Goal: Book appointment/travel/reservation

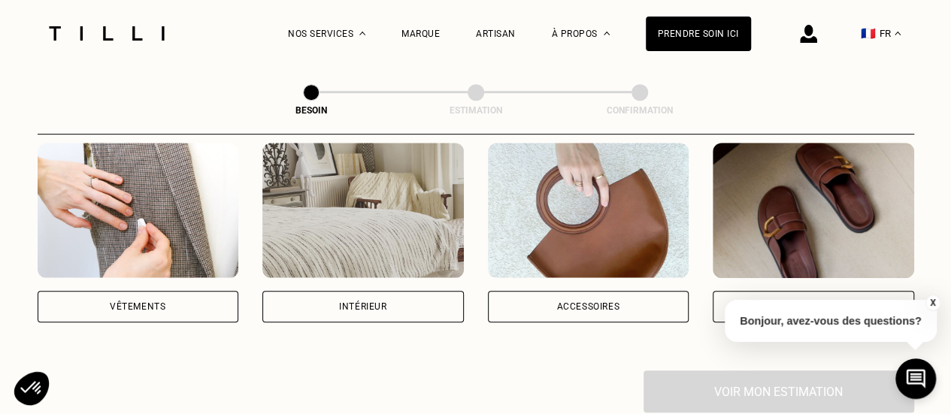
scroll to position [311, 0]
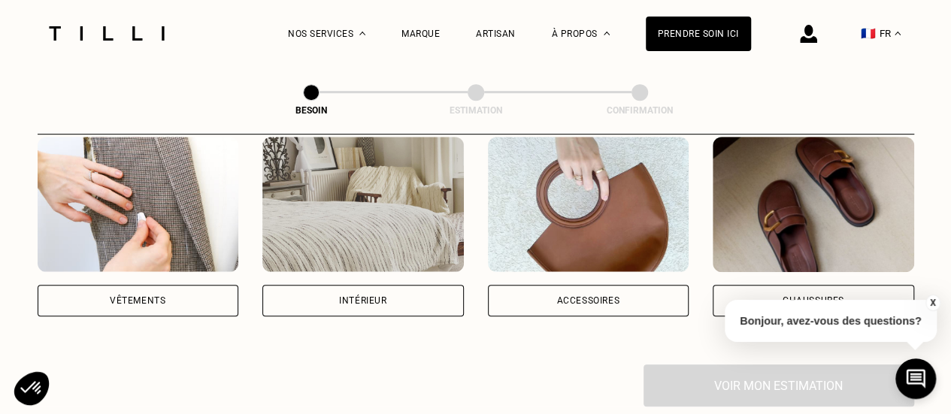
click at [149, 296] on div "Vêtements" at bounding box center [138, 300] width 56 height 9
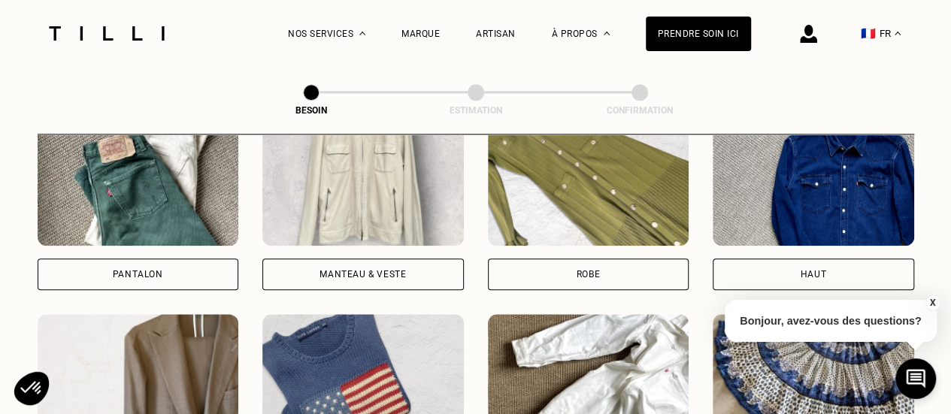
scroll to position [915, 0]
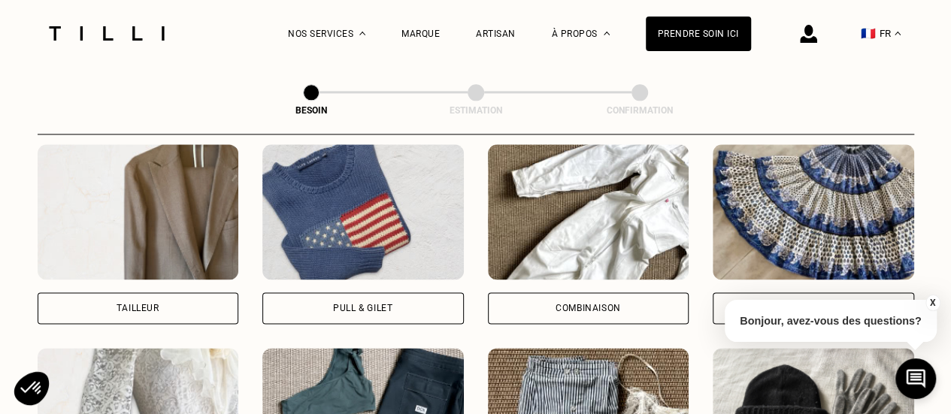
click at [351, 304] on div "Pull & gilet" at bounding box center [362, 308] width 59 height 9
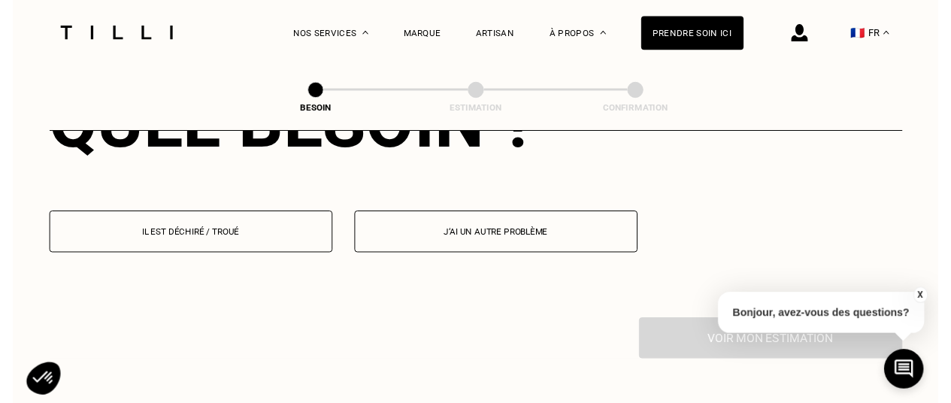
scroll to position [1459, 0]
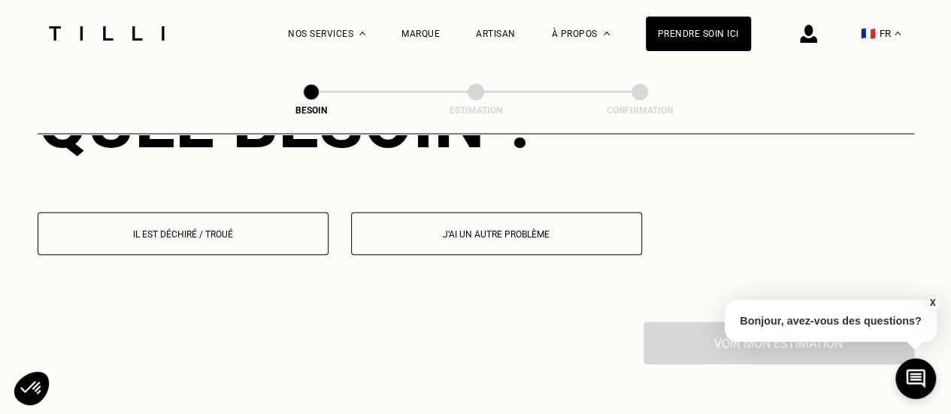
click at [218, 213] on button "Il est déchiré / troué" at bounding box center [183, 234] width 291 height 43
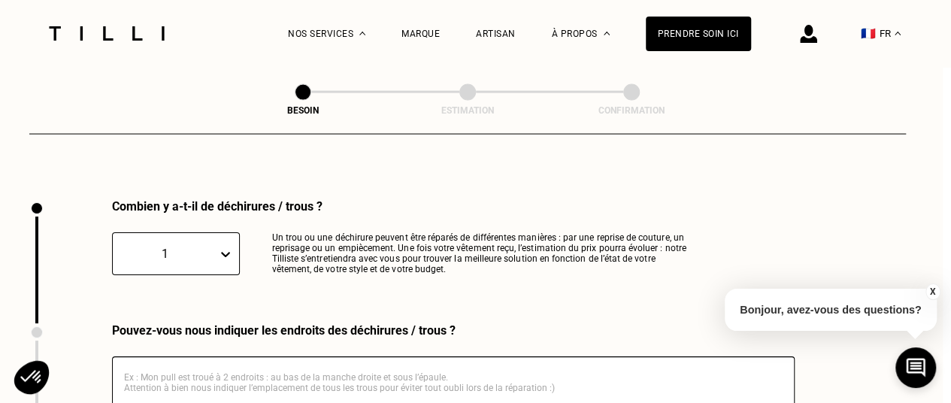
click at [216, 222] on div "Quelle pièce ? Pantalon Manteau & Veste Robe Haut Tailleur Pull & gilet Combina…" at bounding box center [467, 28] width 876 height 1868
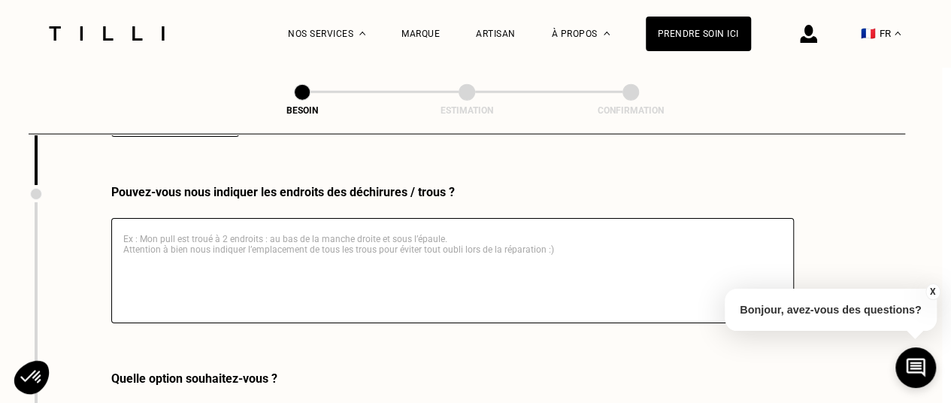
scroll to position [1721, 9]
click at [245, 240] on textarea at bounding box center [452, 269] width 682 height 105
click at [230, 249] on textarea at bounding box center [452, 269] width 682 height 105
paste textarea "Madame, Monsieur, bonjour. J'espère que vous allez bien. Mon pull en cachemire,…"
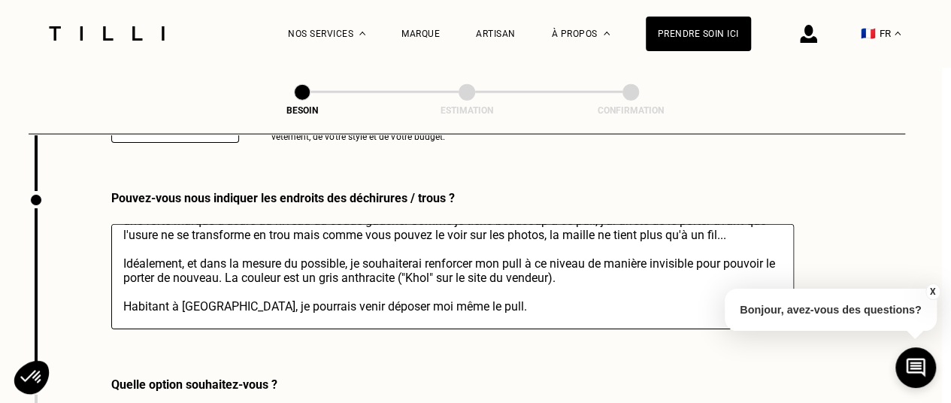
scroll to position [9, 0]
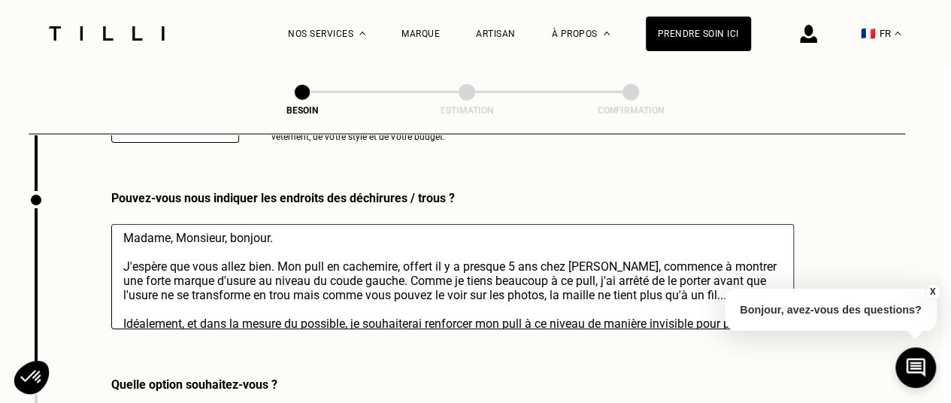
drag, startPoint x: 544, startPoint y: 255, endPoint x: 630, endPoint y: 261, distance: 85.9
click at [630, 261] on textarea "Madame, Monsieur, bonjour. J'espère que vous allez bien. Mon pull en cachemire,…" at bounding box center [452, 276] width 682 height 105
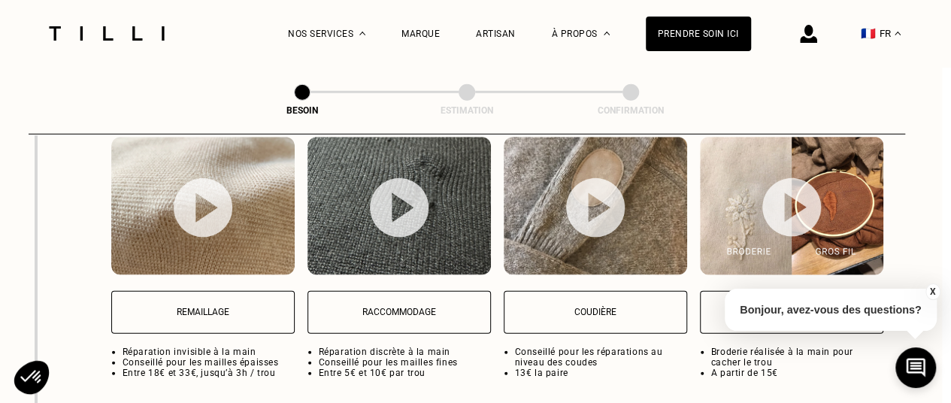
scroll to position [2030, 9]
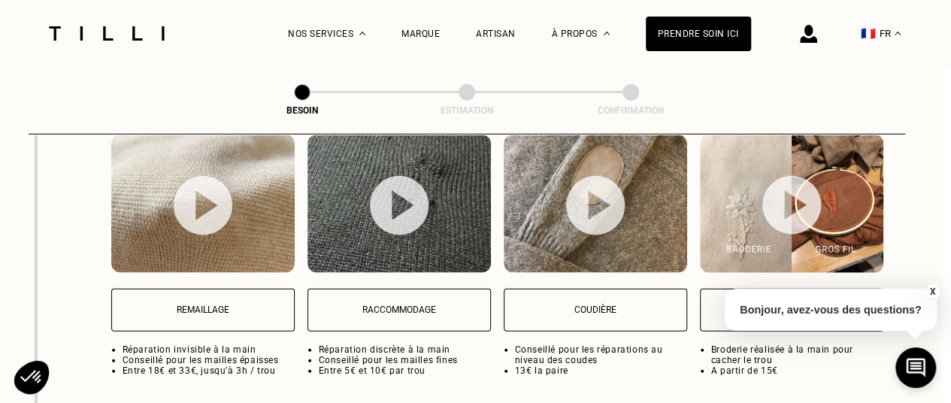
type textarea "Madame, Monsieur, bonjour. J'espère que vous allez bien. Mon pull en cachemire,…"
click at [266, 307] on button "Remaillage" at bounding box center [202, 310] width 183 height 43
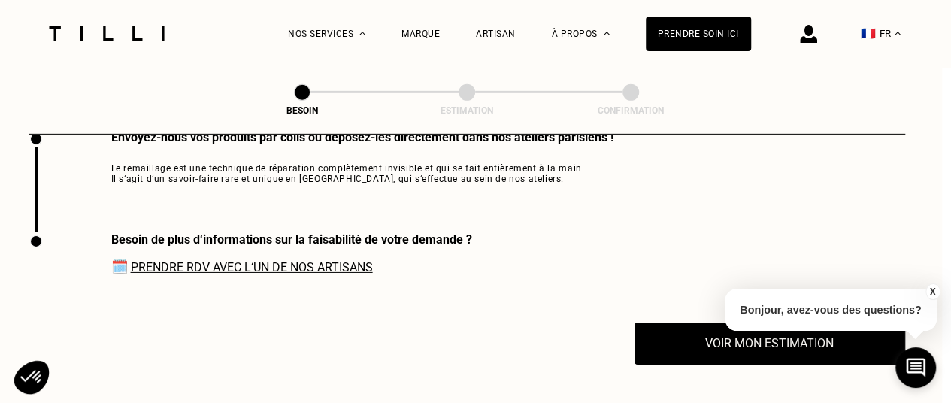
scroll to position [2325, 9]
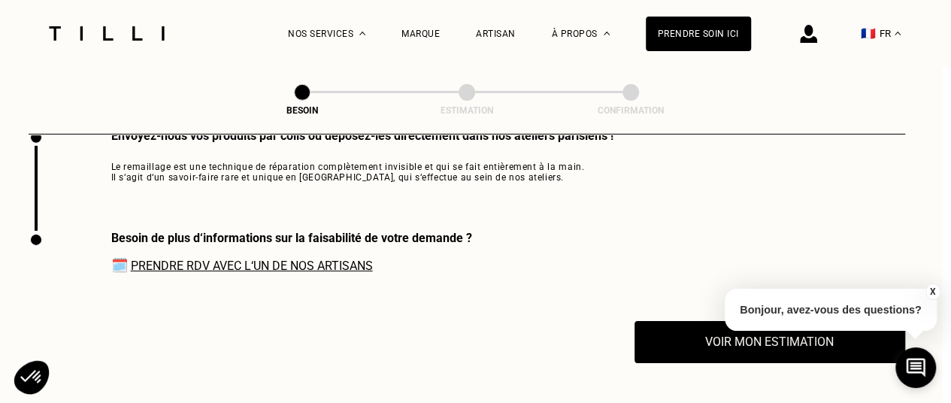
click at [310, 259] on link "Prendre RDV avec l‘un de nos artisans" at bounding box center [252, 266] width 242 height 14
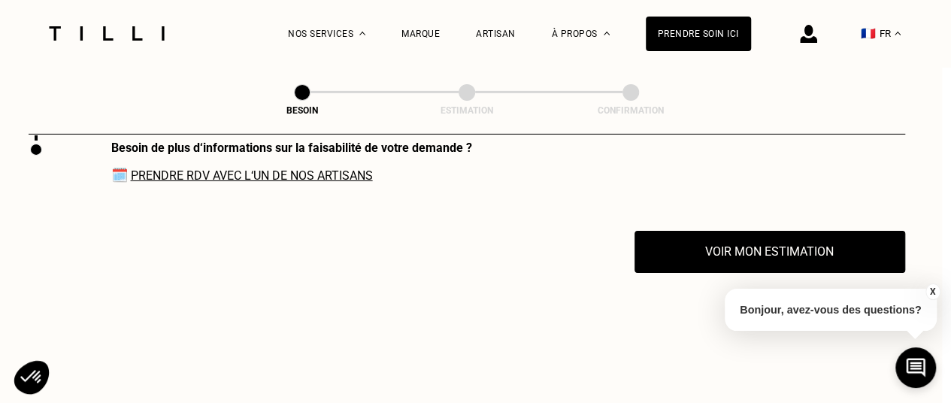
scroll to position [2420, 9]
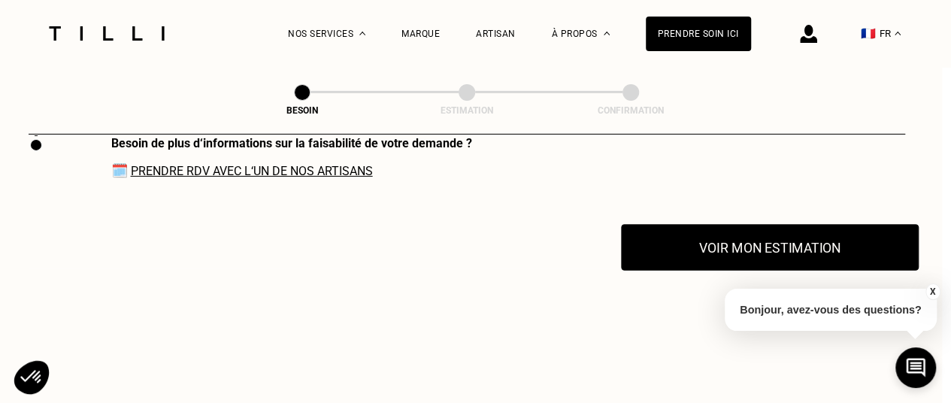
click at [675, 265] on button "Voir mon estimation" at bounding box center [770, 247] width 298 height 47
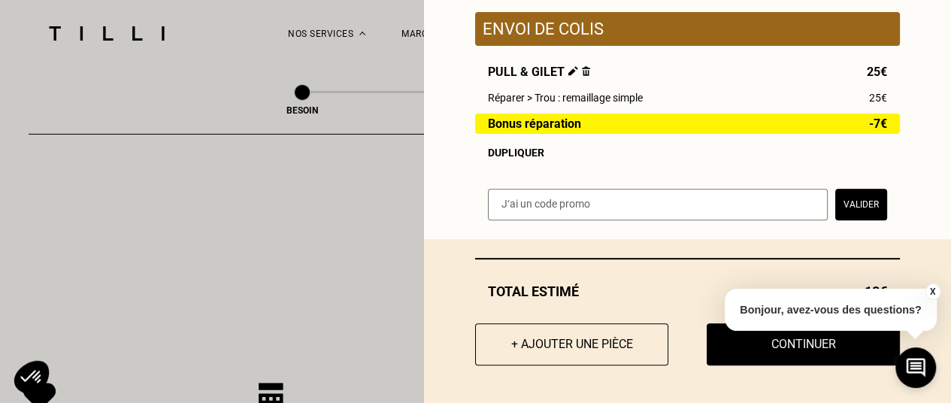
scroll to position [2499, 9]
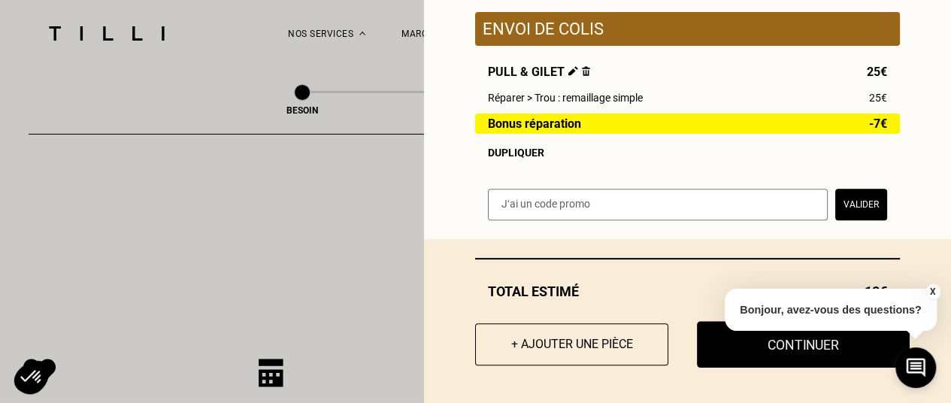
click at [739, 365] on button "Continuer" at bounding box center [803, 344] width 213 height 47
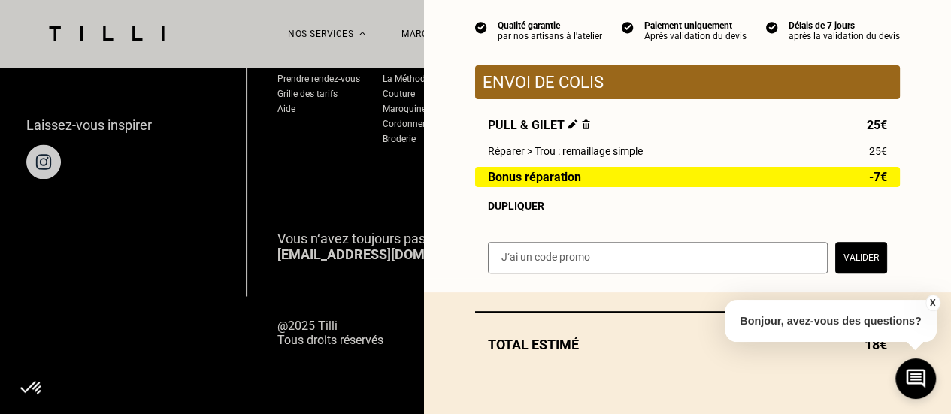
scroll to position [141, 0]
select select "FR"
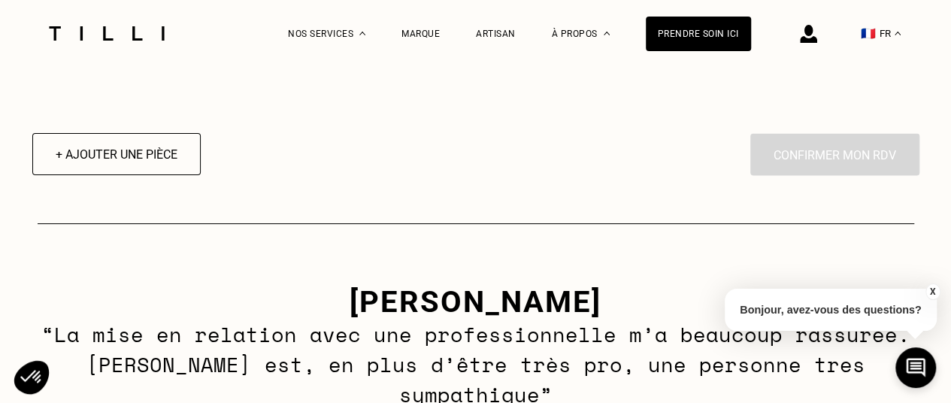
scroll to position [1292, 0]
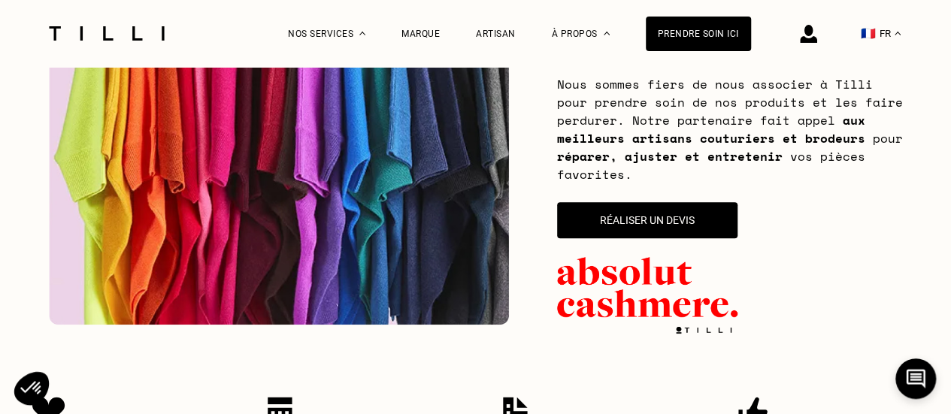
scroll to position [267, 0]
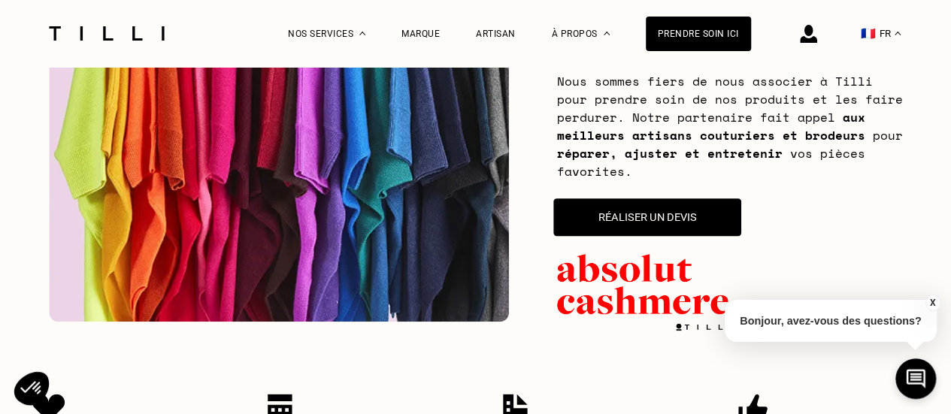
click at [586, 226] on button "Réaliser un devis" at bounding box center [647, 217] width 188 height 38
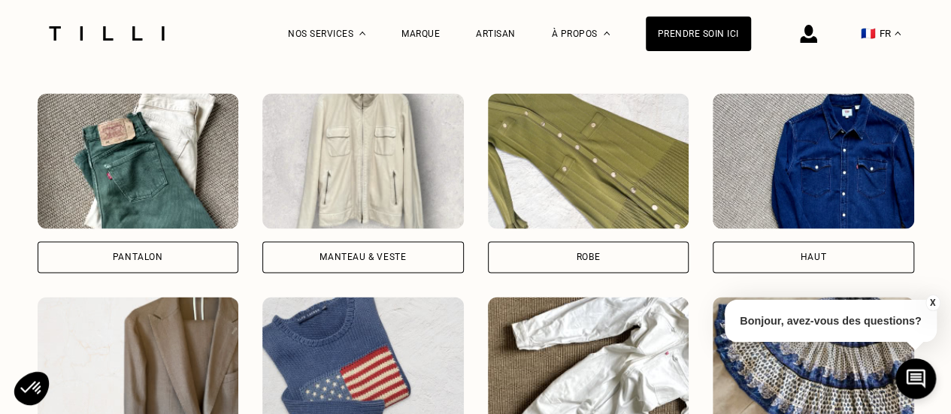
scroll to position [1276, 0]
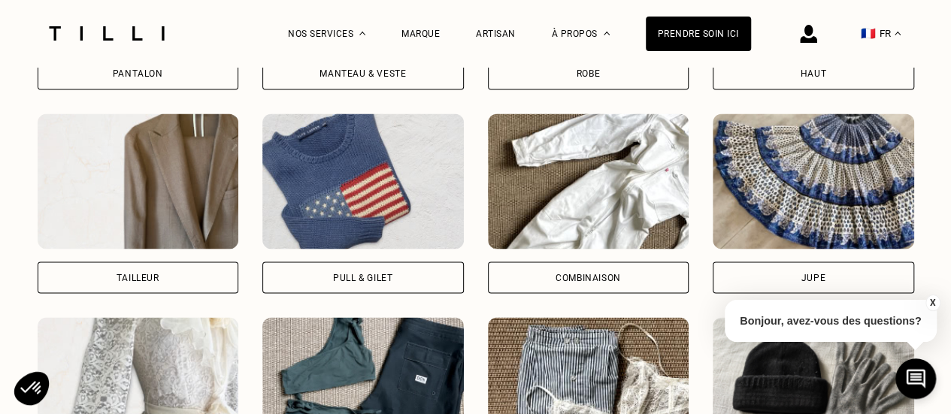
click at [346, 282] on div "Pull & gilet" at bounding box center [362, 277] width 59 height 9
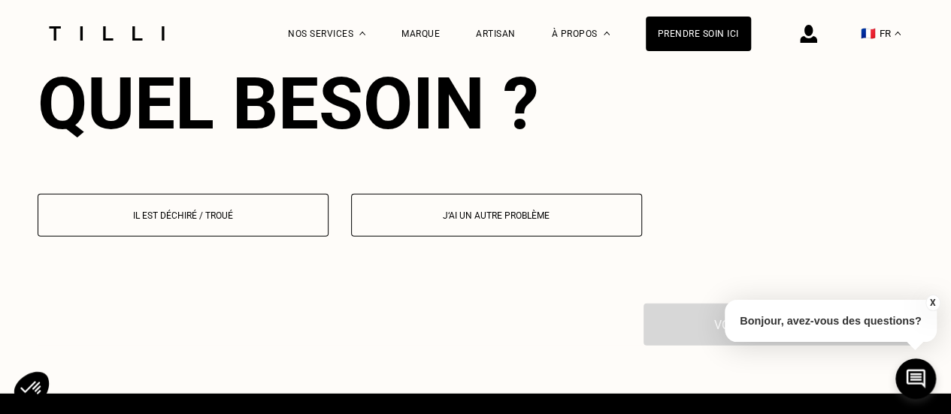
scroll to position [1830, 0]
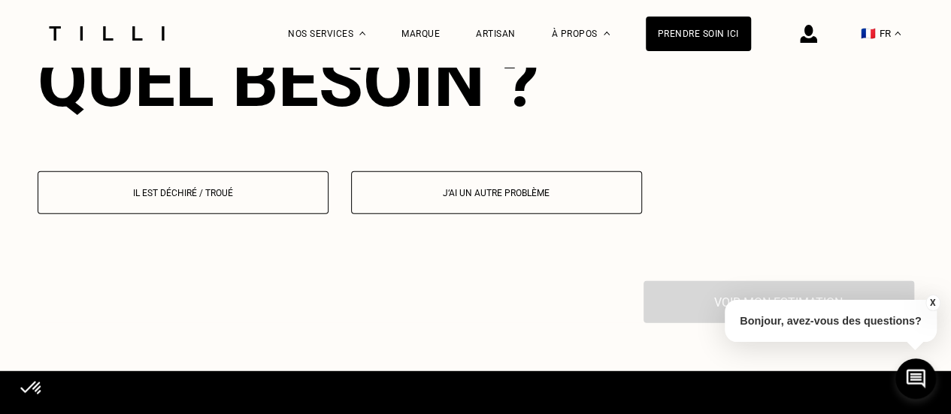
click at [421, 198] on p "J‘ai un autre problème" at bounding box center [496, 193] width 274 height 11
select select "FR"
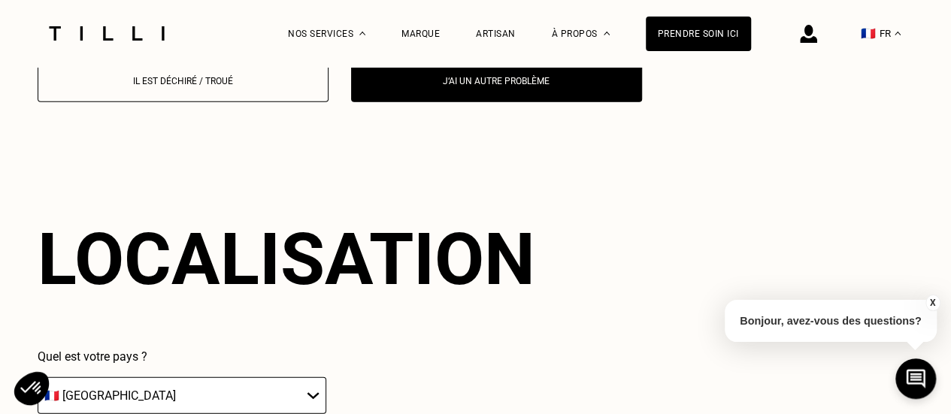
scroll to position [1923, 0]
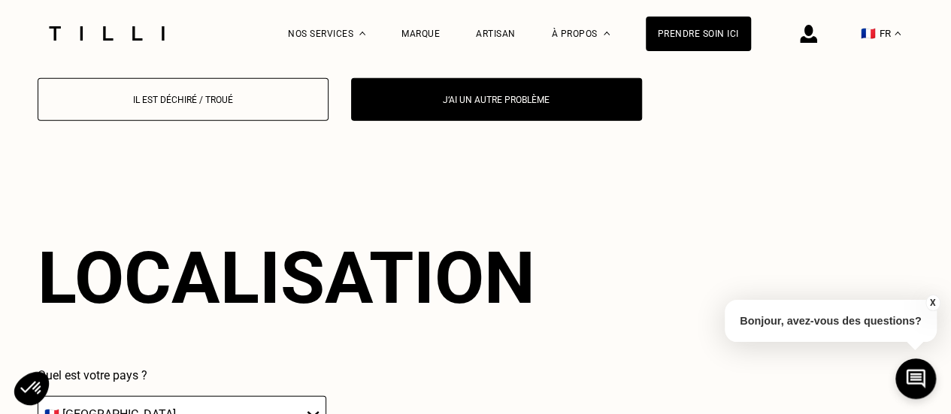
click at [177, 105] on p "Il est déchiré / troué" at bounding box center [183, 100] width 274 height 11
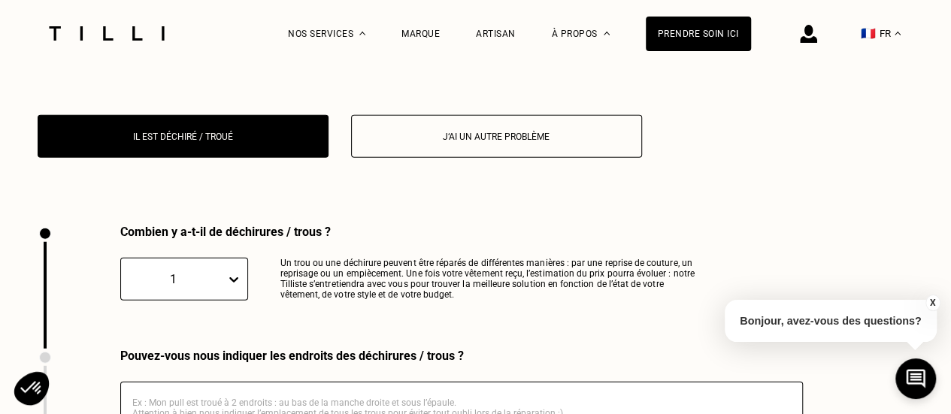
scroll to position [1883, 0]
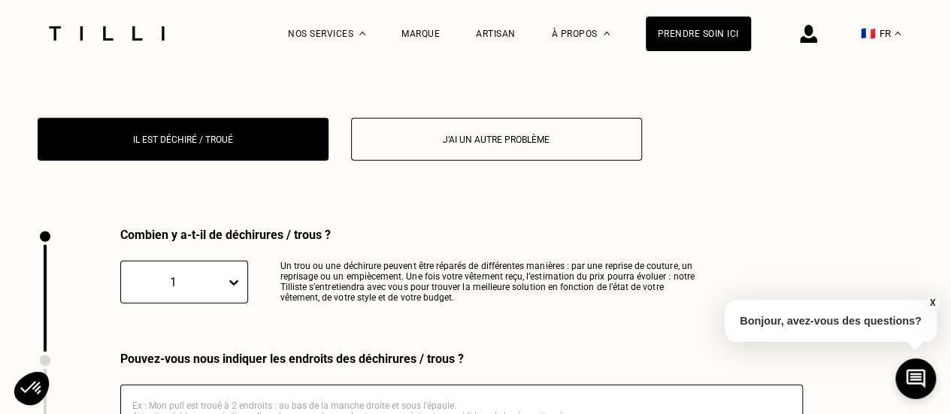
click at [431, 160] on button "J‘ai un autre problème" at bounding box center [496, 139] width 291 height 43
select select "FR"
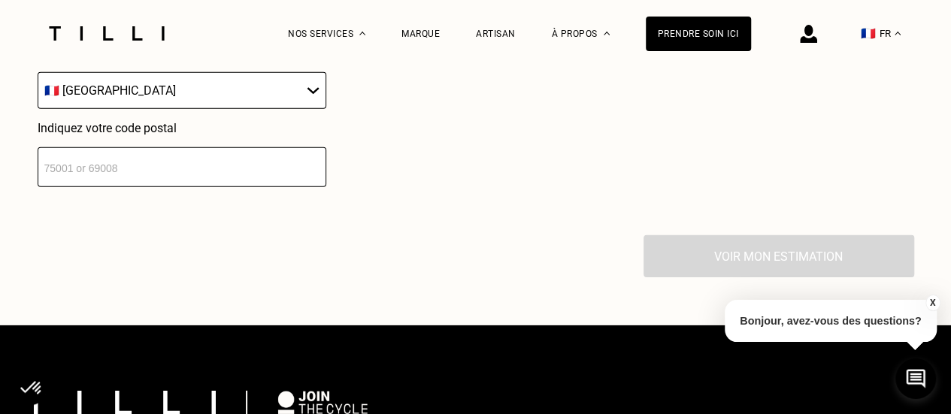
scroll to position [2245, 0]
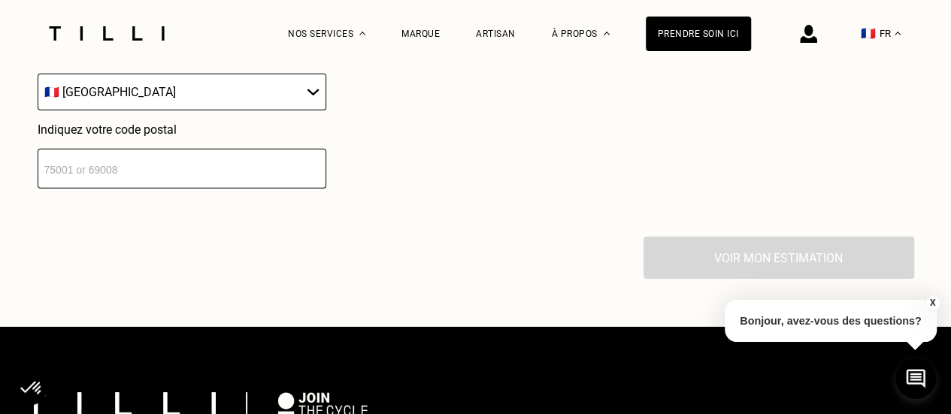
click at [186, 184] on input "number" at bounding box center [182, 169] width 289 height 40
type input "75011"
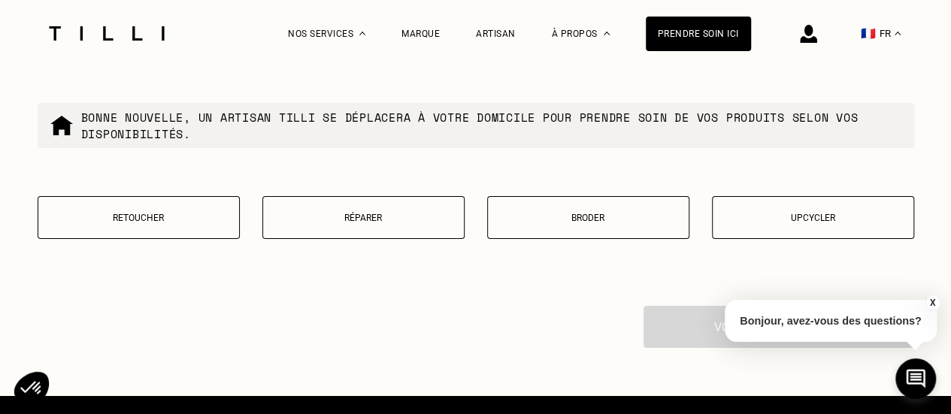
scroll to position [2475, 0]
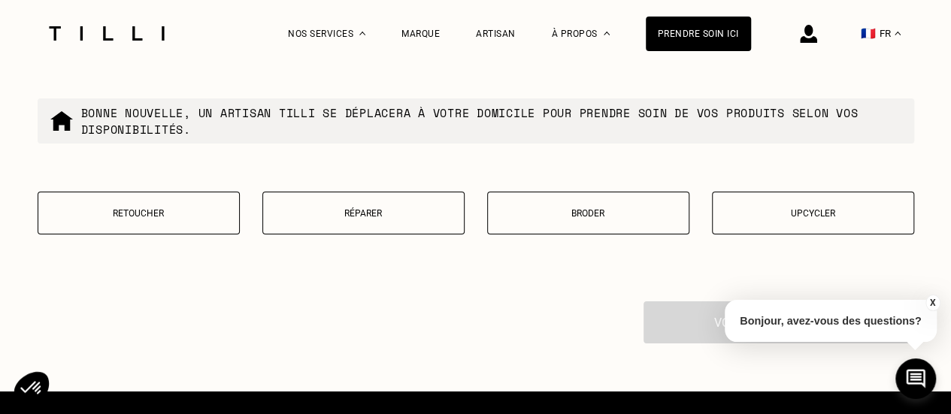
click at [340, 219] on p "Réparer" at bounding box center [364, 213] width 186 height 11
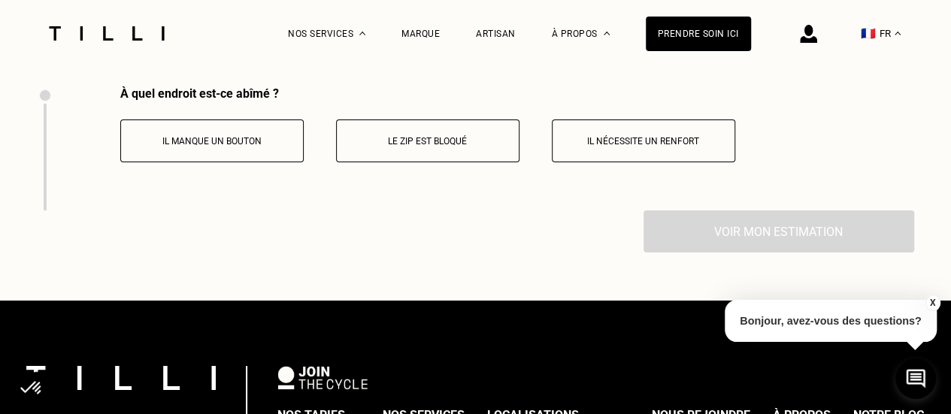
scroll to position [2686, 0]
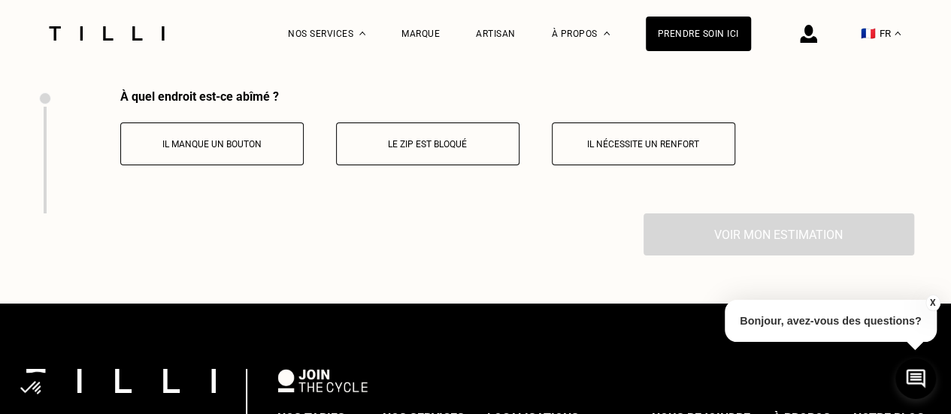
click at [624, 150] on p "Il nécessite un renfort" at bounding box center [643, 144] width 167 height 11
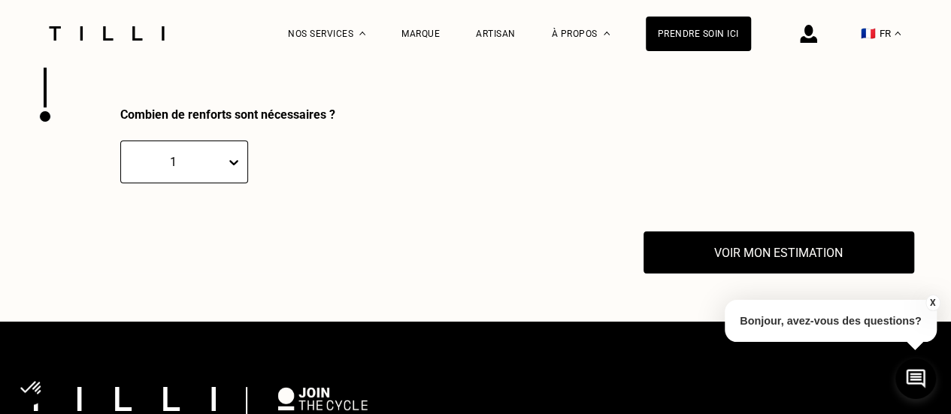
scroll to position [2819, 0]
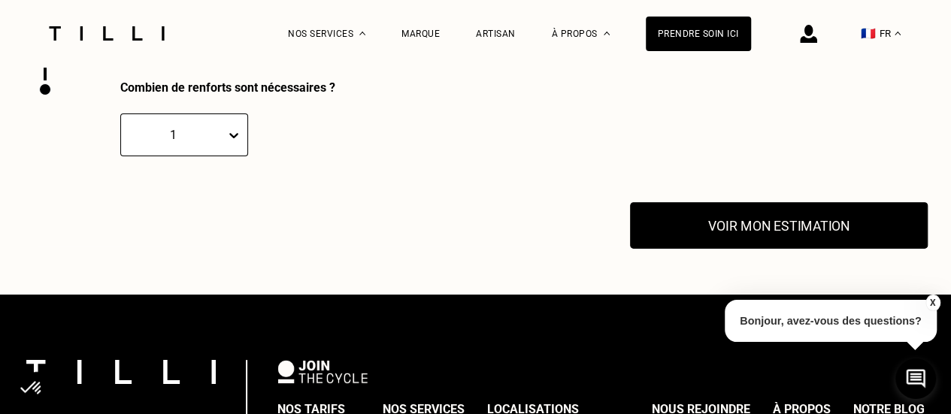
click at [754, 237] on button "Voir mon estimation" at bounding box center [779, 226] width 298 height 47
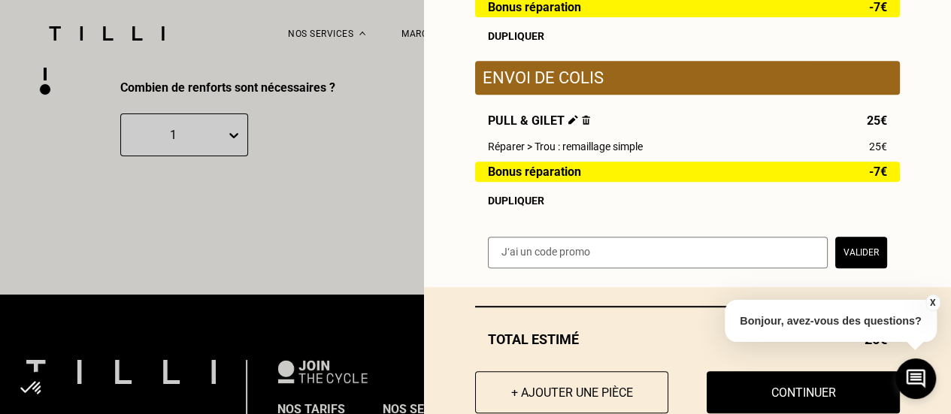
scroll to position [349, 0]
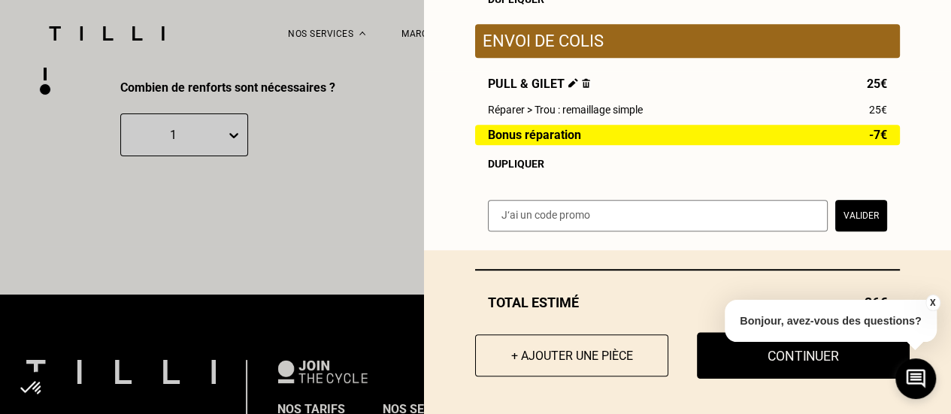
click at [760, 360] on button "Continuer" at bounding box center [803, 355] width 213 height 47
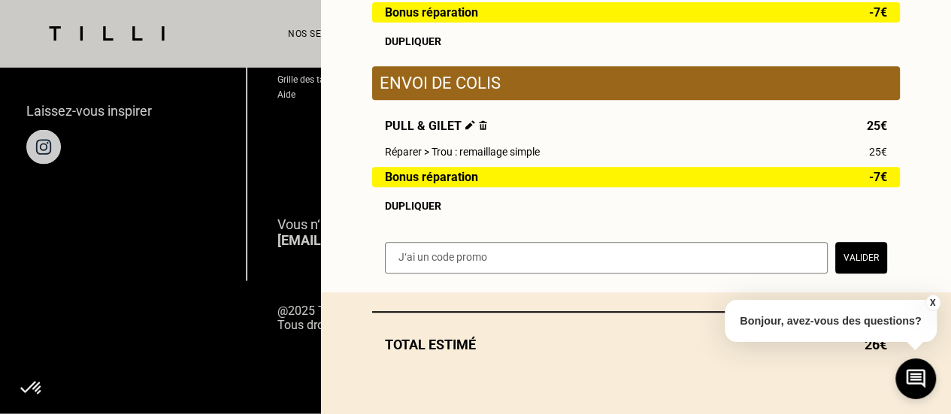
scroll to position [307, 0]
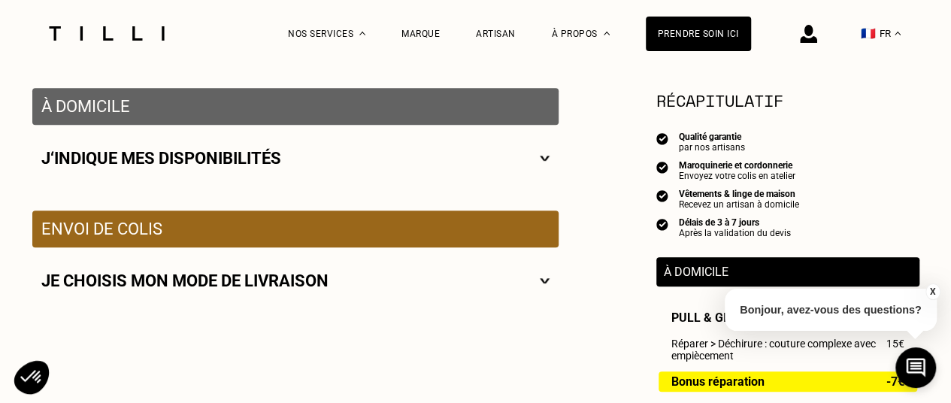
scroll to position [277, 0]
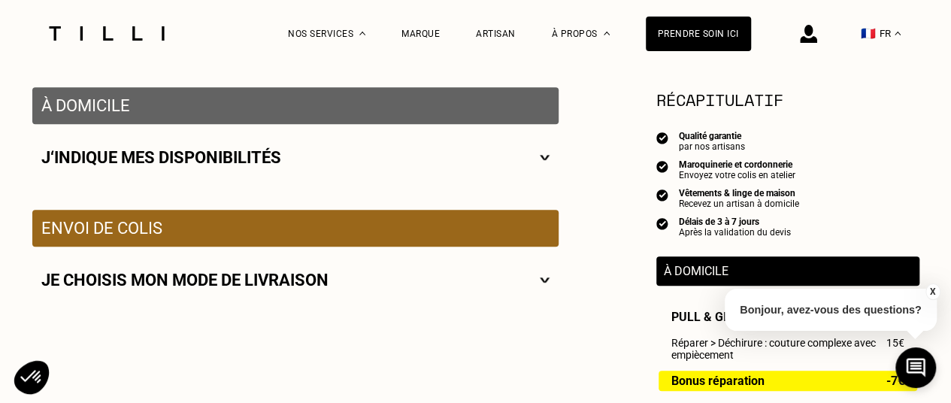
click at [352, 178] on div "J‘indique mes disponibilités" at bounding box center [295, 157] width 526 height 67
click at [541, 165] on img at bounding box center [545, 157] width 10 height 19
select select "FR"
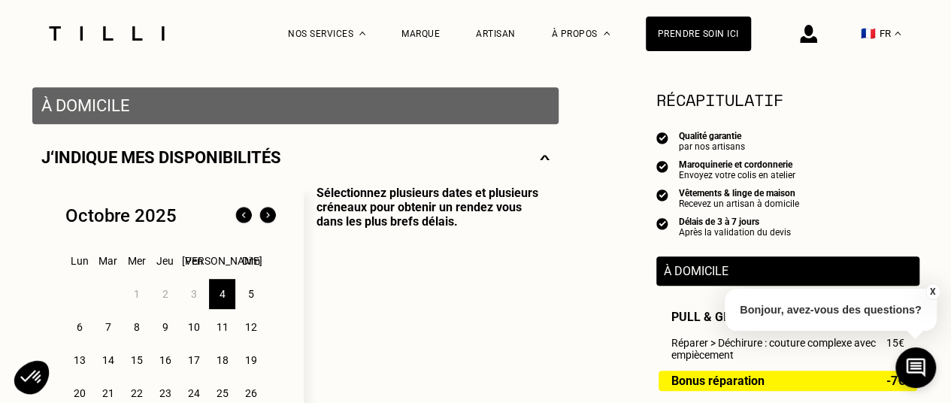
scroll to position [319, 0]
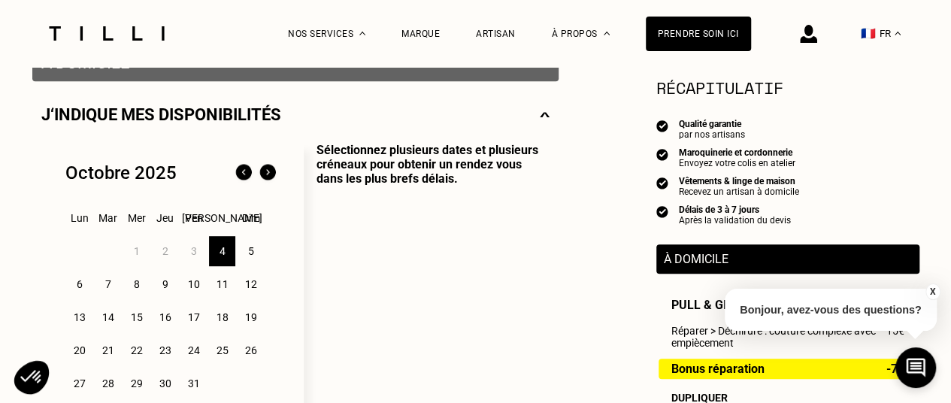
click at [254, 252] on div "5" at bounding box center [250, 251] width 26 height 30
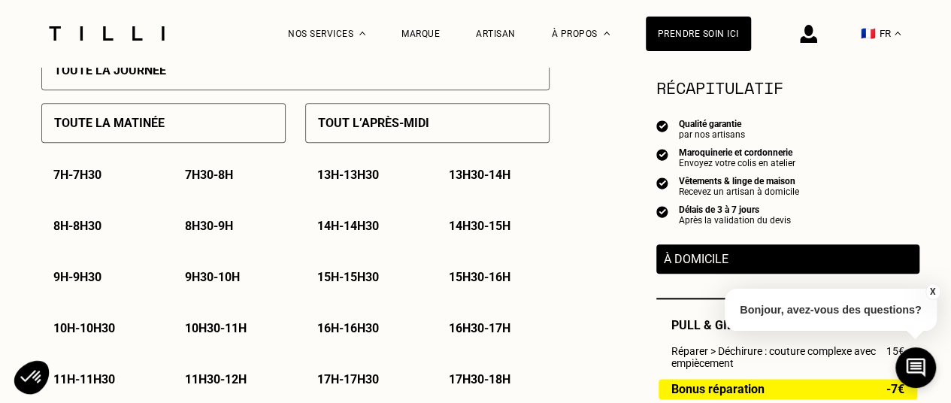
scroll to position [768, 0]
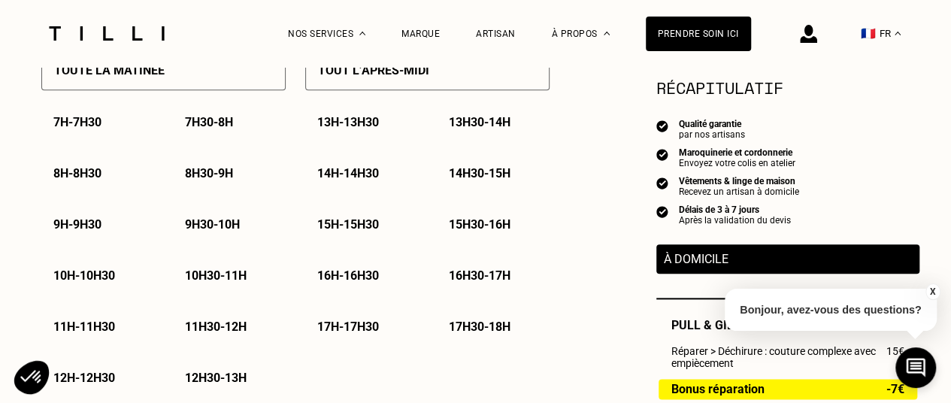
click at [102, 328] on p "11h - 11h30" at bounding box center [84, 326] width 62 height 14
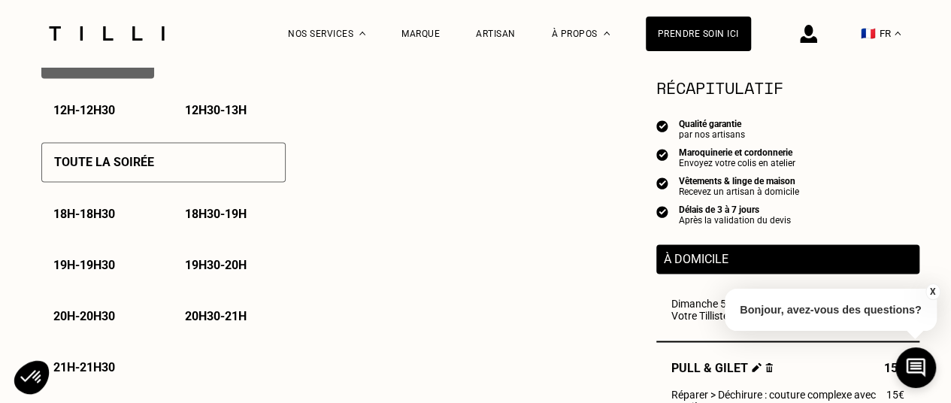
scroll to position [1036, 0]
click at [935, 289] on button "X" at bounding box center [931, 291] width 15 height 17
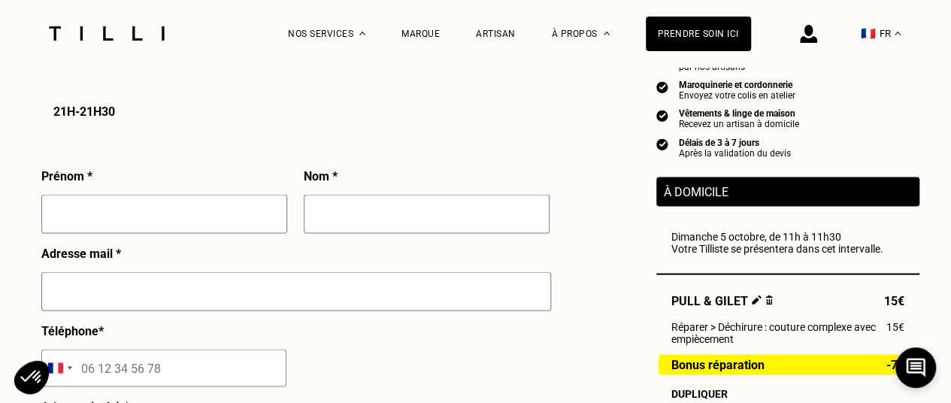
scroll to position [1293, 0]
